Goal: Task Accomplishment & Management: Manage account settings

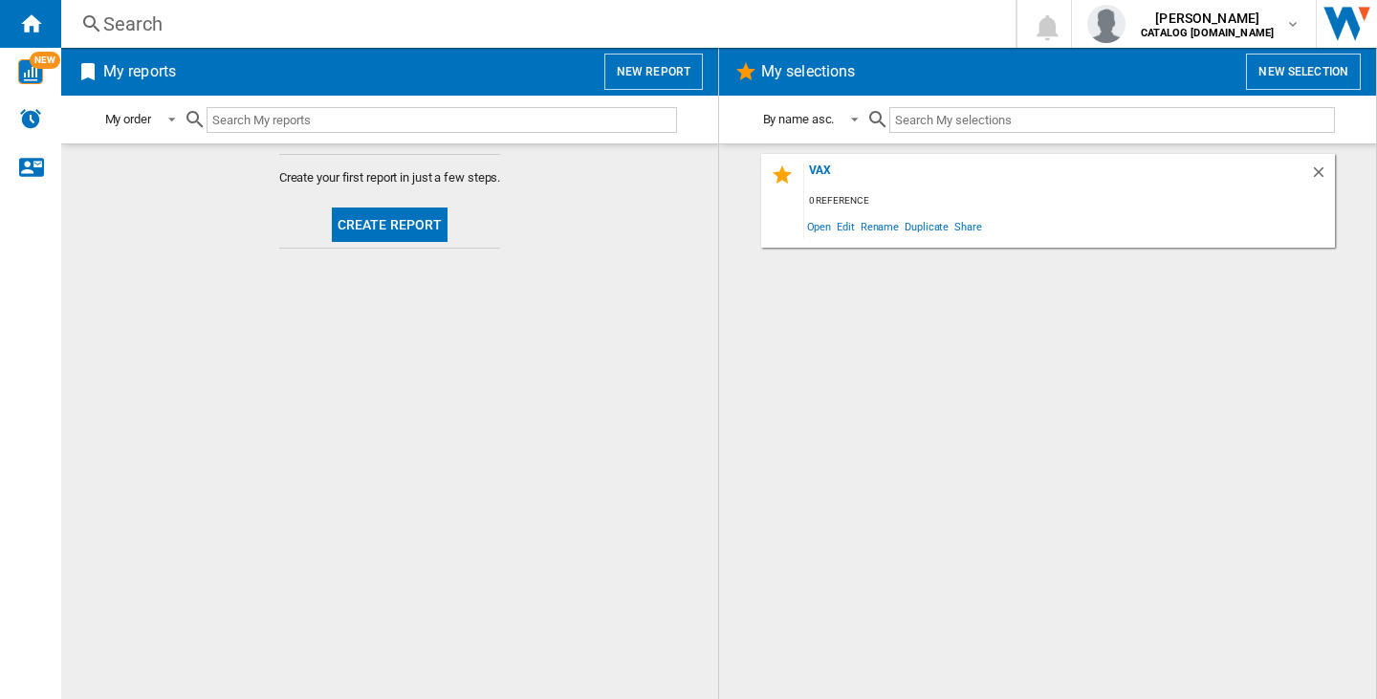
click at [814, 446] on div "vax 0 reference Open Edit Rename Duplicate Share" at bounding box center [1047, 422] width 619 height 536
click at [1195, 15] on span "[PERSON_NAME]" at bounding box center [1207, 18] width 133 height 19
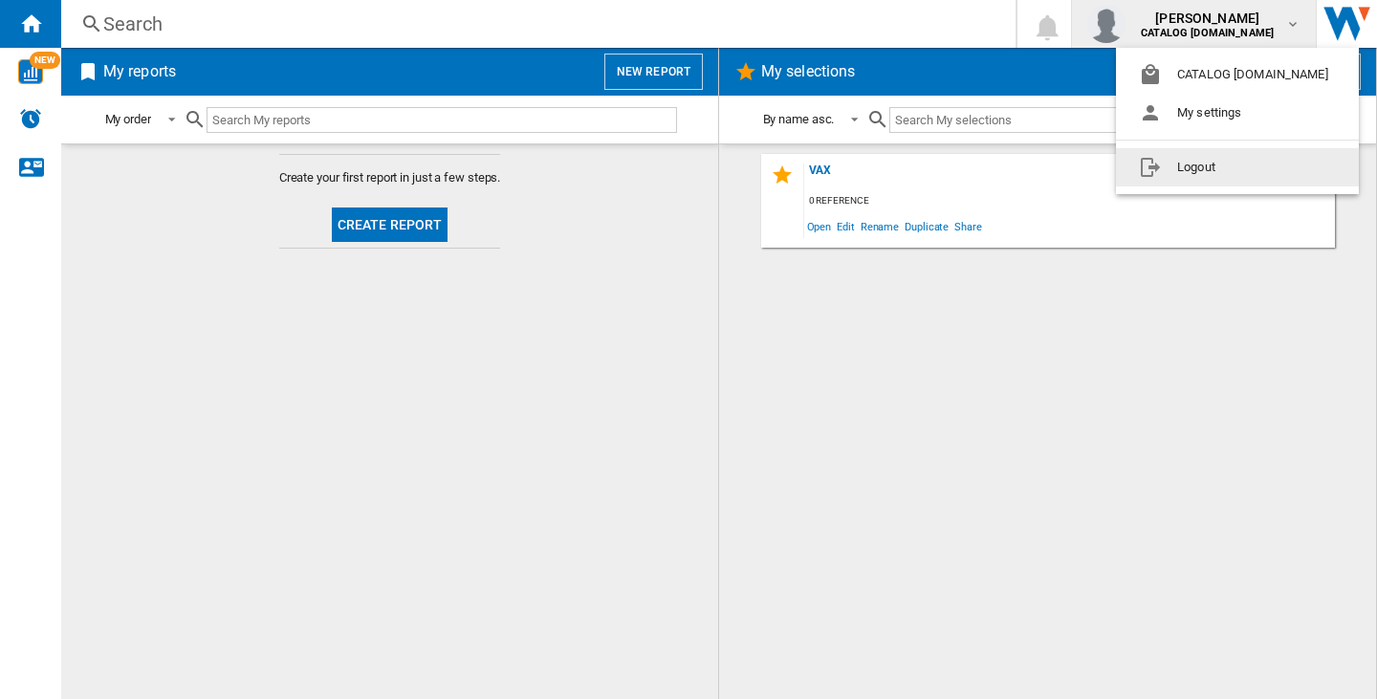
click at [1217, 172] on button "Logout" at bounding box center [1237, 167] width 243 height 38
